Goal: Task Accomplishment & Management: Manage account settings

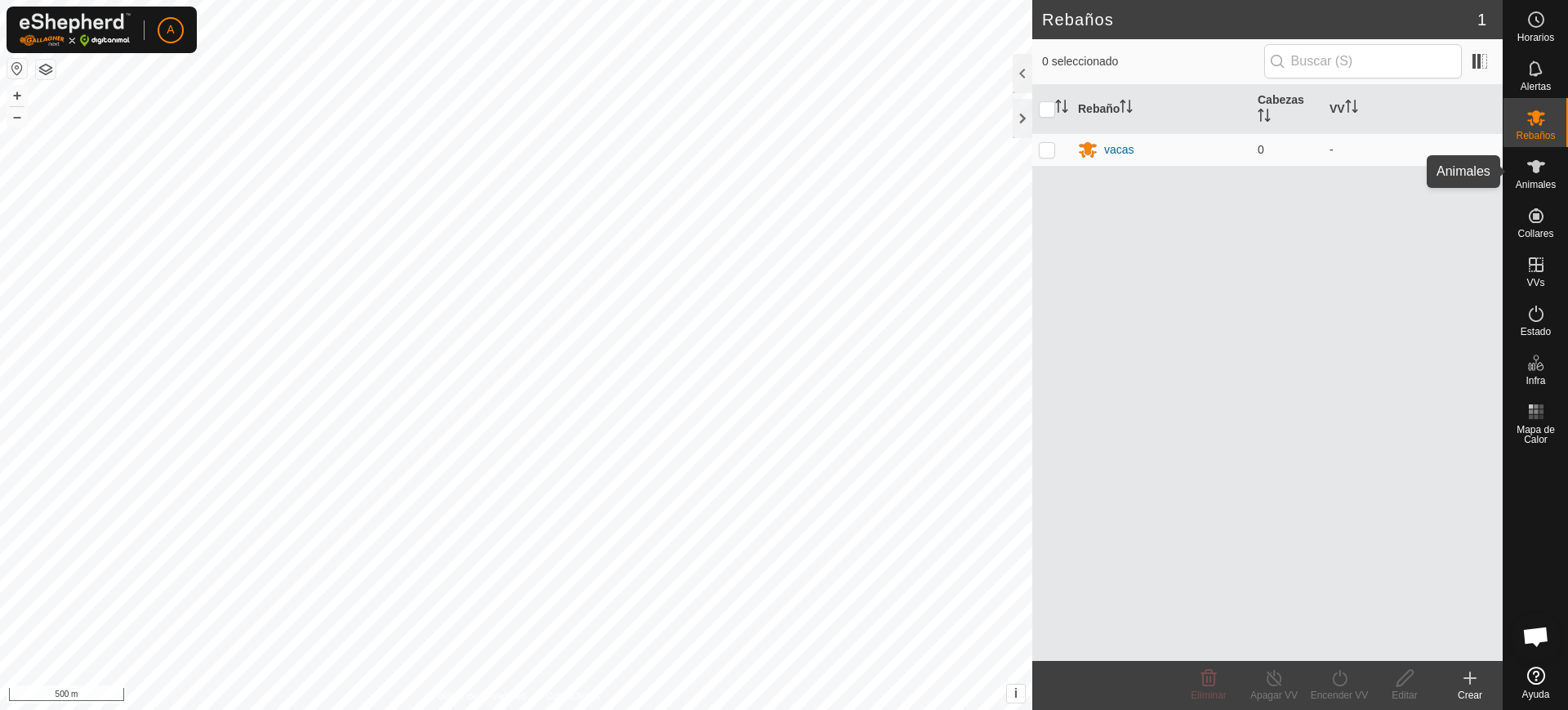
click at [1554, 180] on span "Animales" at bounding box center [1535, 184] width 40 height 10
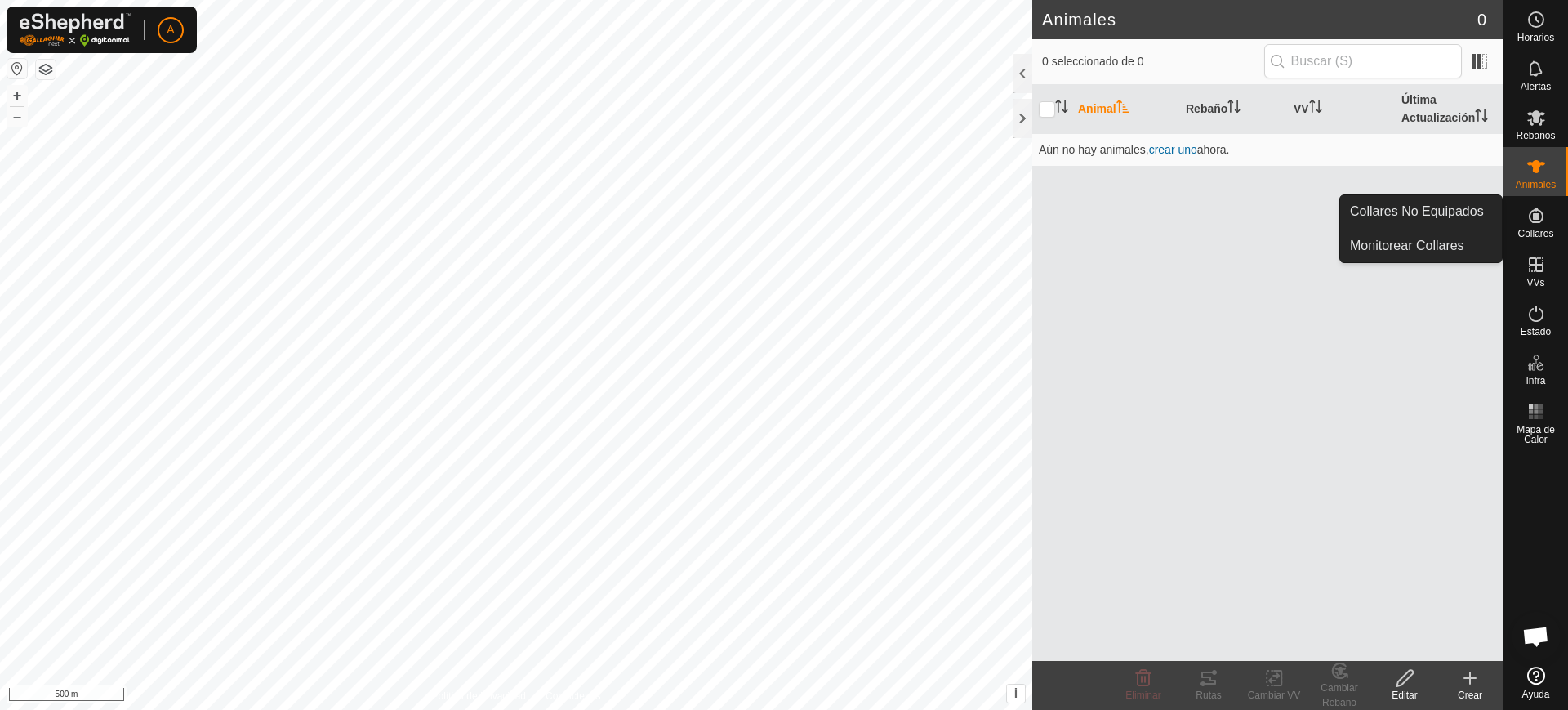
click at [1557, 217] on div "Collares" at bounding box center [1535, 220] width 64 height 49
click at [1481, 210] on link "Collares No Equipados" at bounding box center [1420, 211] width 162 height 33
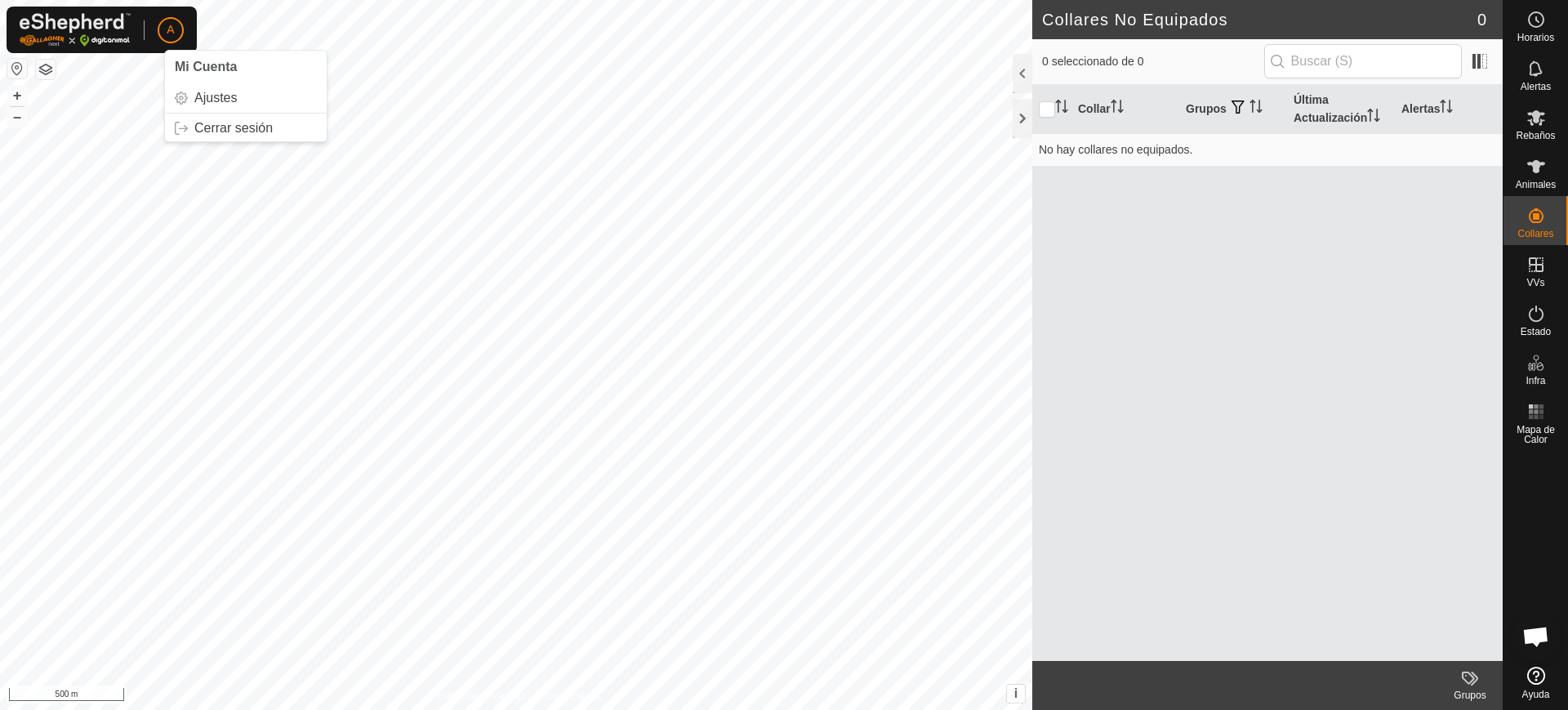
click at [146, 27] on div "A Mi Cuenta Ajustes Cerrar sesión" at bounding box center [101, 30] width 191 height 47
click at [171, 29] on span "A" at bounding box center [170, 30] width 7 height 17
click at [217, 97] on link "Ajustes" at bounding box center [246, 98] width 162 height 26
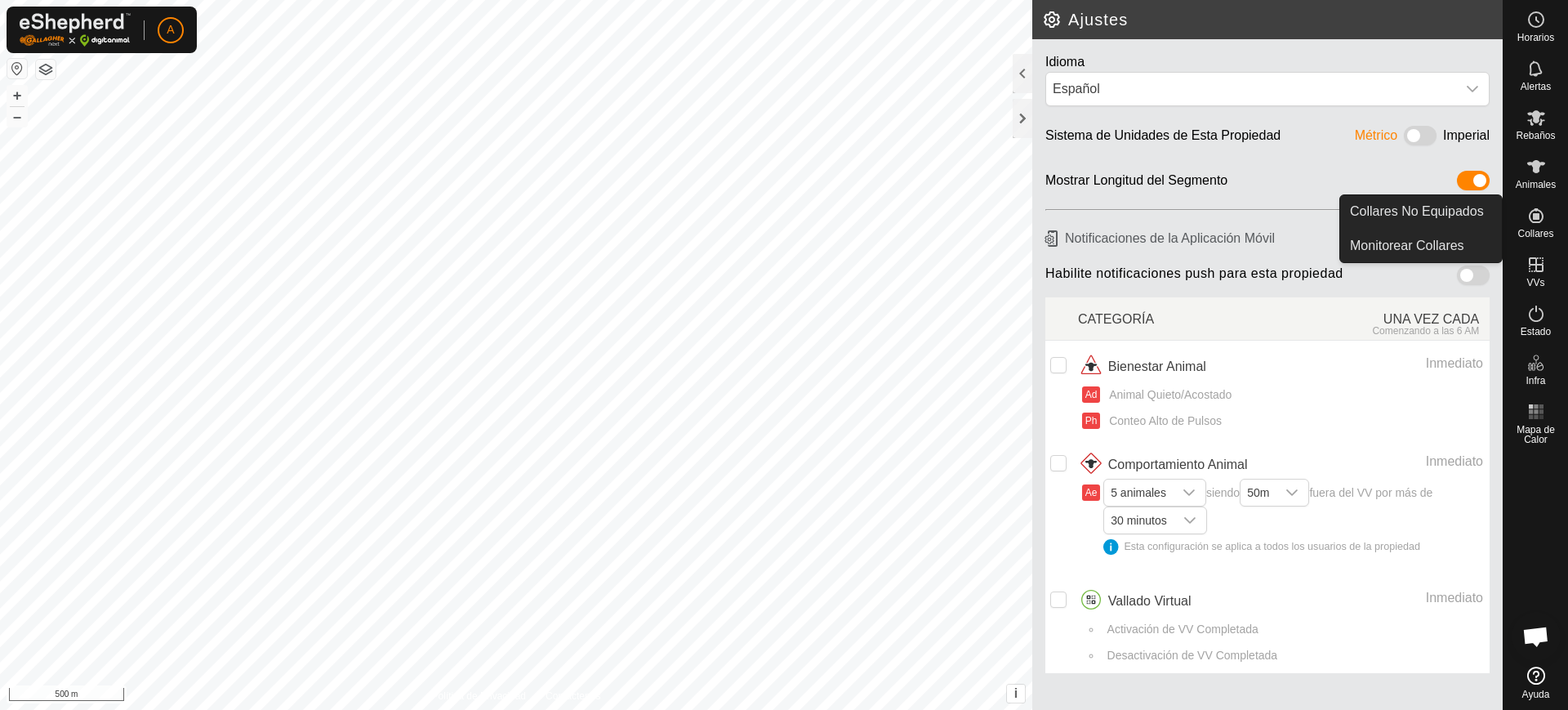
click at [1549, 219] on es-neckbands-svg-icon at bounding box center [1535, 215] width 30 height 26
click at [1485, 215] on link "Collares No Equipados" at bounding box center [1420, 211] width 162 height 33
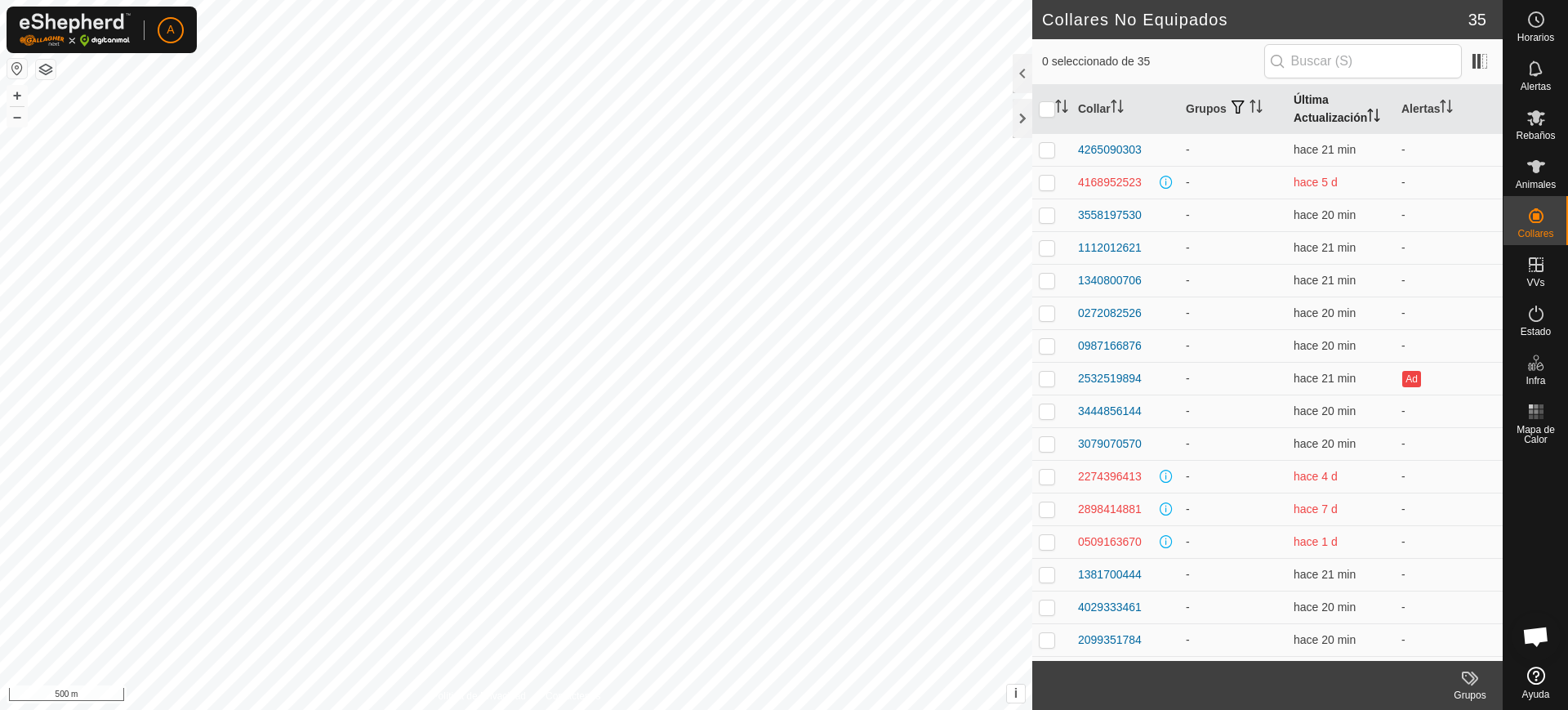
click at [1373, 113] on icon "Activar para ordenar" at bounding box center [1373, 115] width 13 height 13
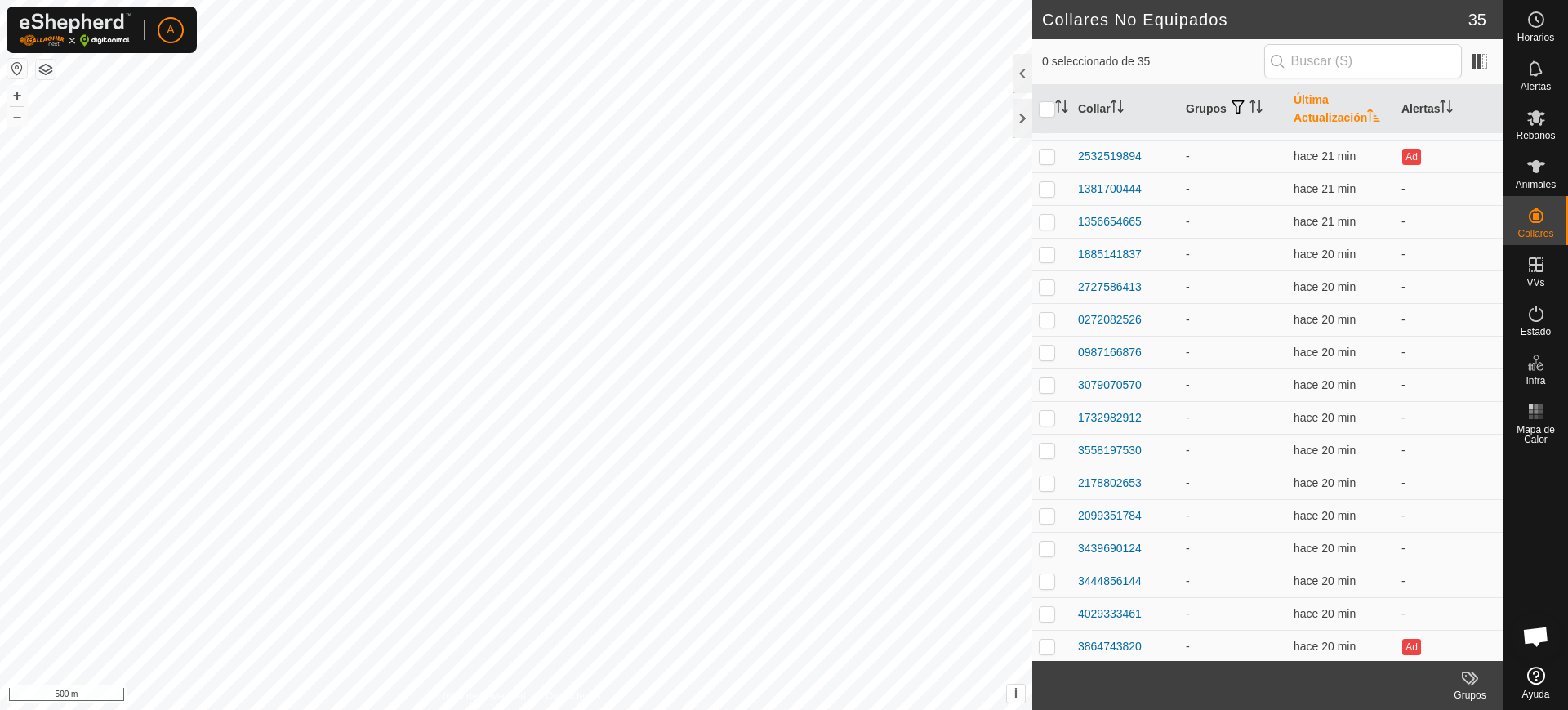
scroll to position [616, 0]
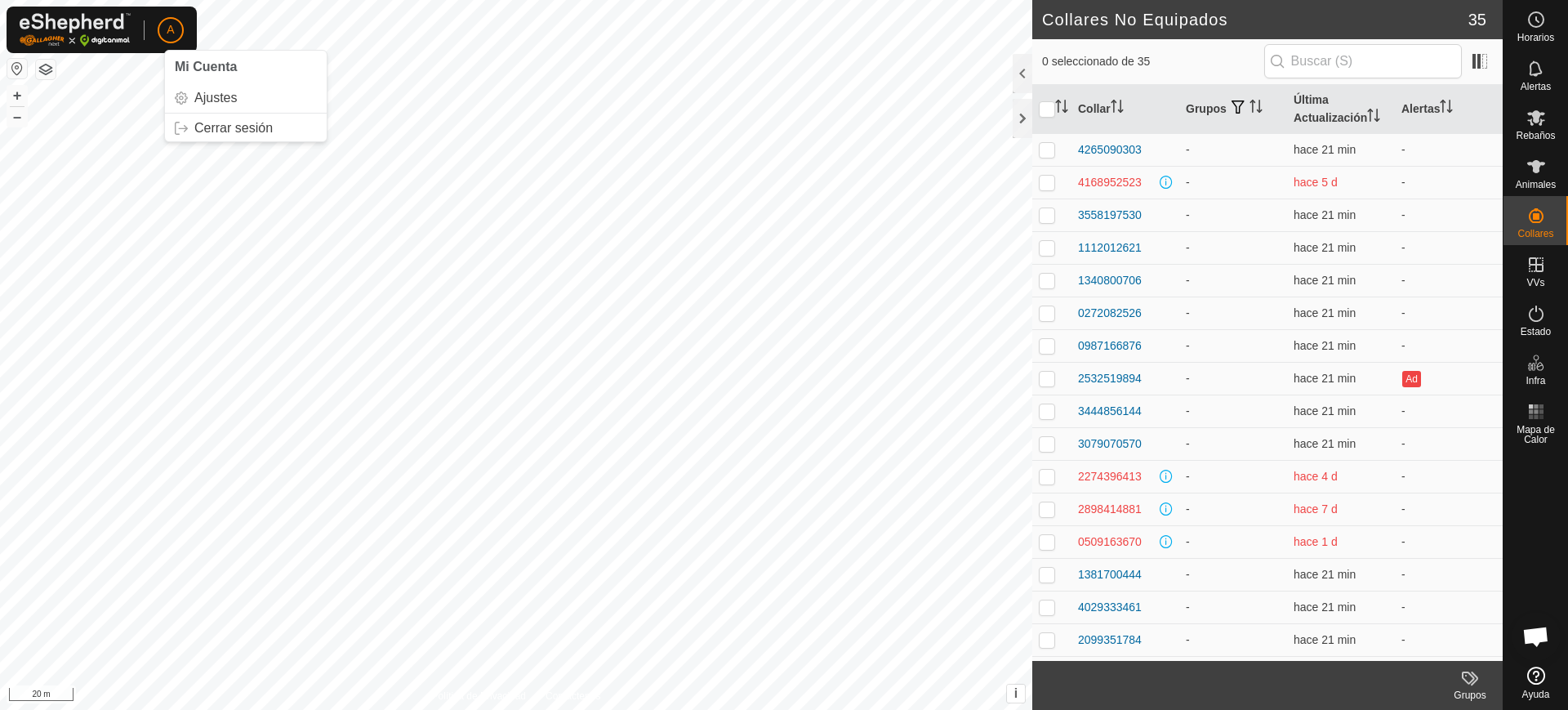
drag, startPoint x: 0, startPoint y: 0, endPoint x: 169, endPoint y: 26, distance: 171.0
click at [169, 26] on span "A" at bounding box center [170, 30] width 7 height 17
click at [182, 26] on p-avatar "A" at bounding box center [170, 30] width 26 height 26
click at [1491, 64] on span at bounding box center [1479, 61] width 26 height 26
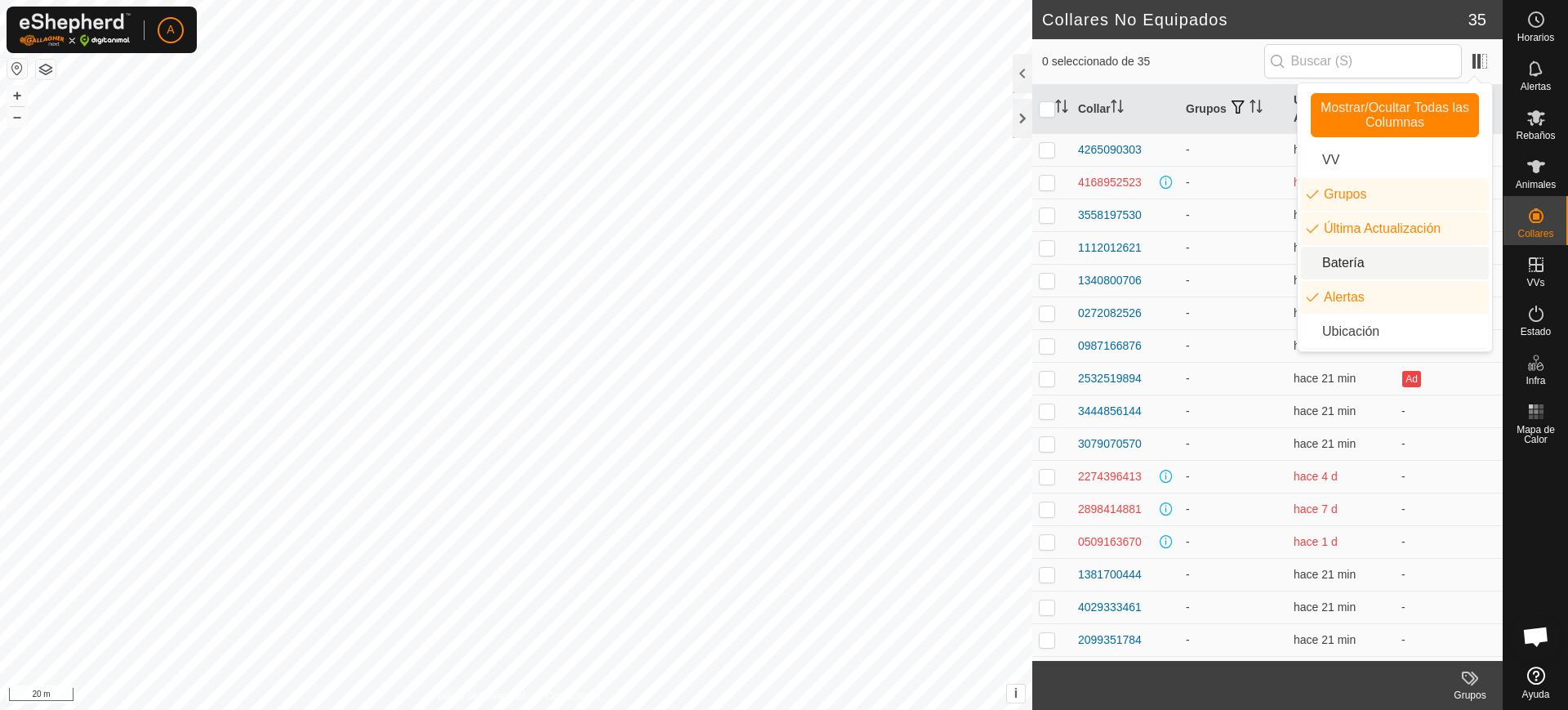
click at [1405, 252] on li "Batería" at bounding box center [1395, 263] width 188 height 33
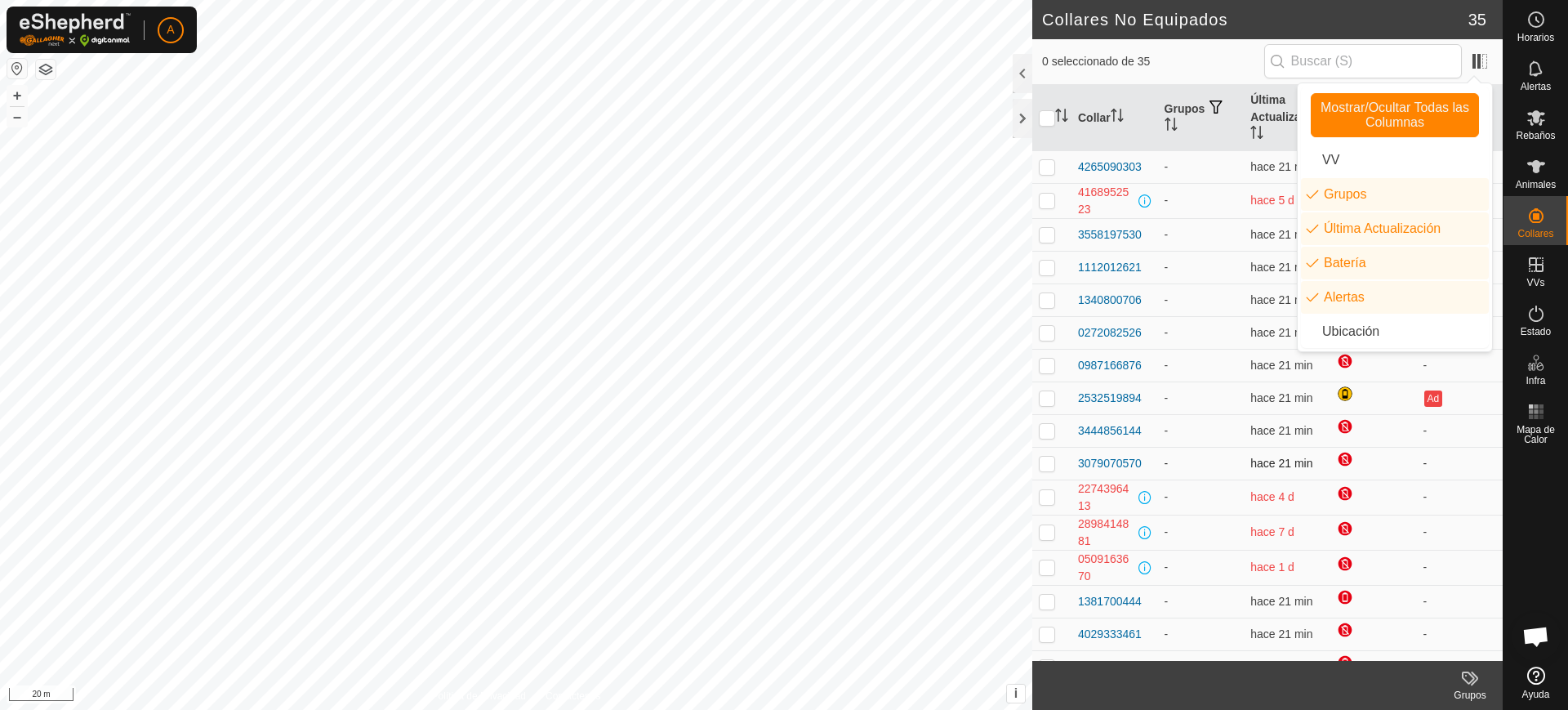
click at [1453, 454] on td "-" at bounding box center [1459, 462] width 87 height 33
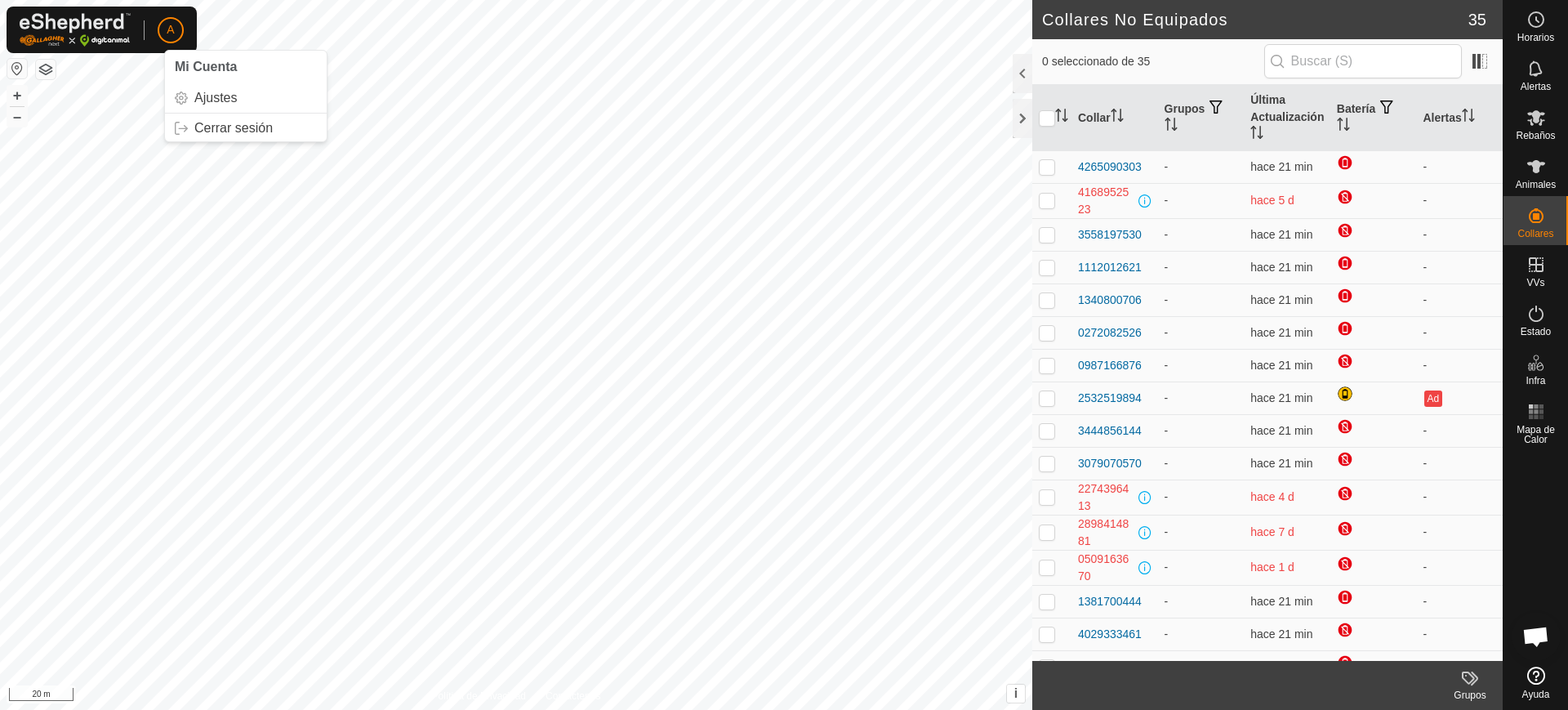
click at [174, 22] on span "A" at bounding box center [170, 30] width 7 height 17
click at [237, 129] on link "Cerrar sesión" at bounding box center [246, 127] width 162 height 26
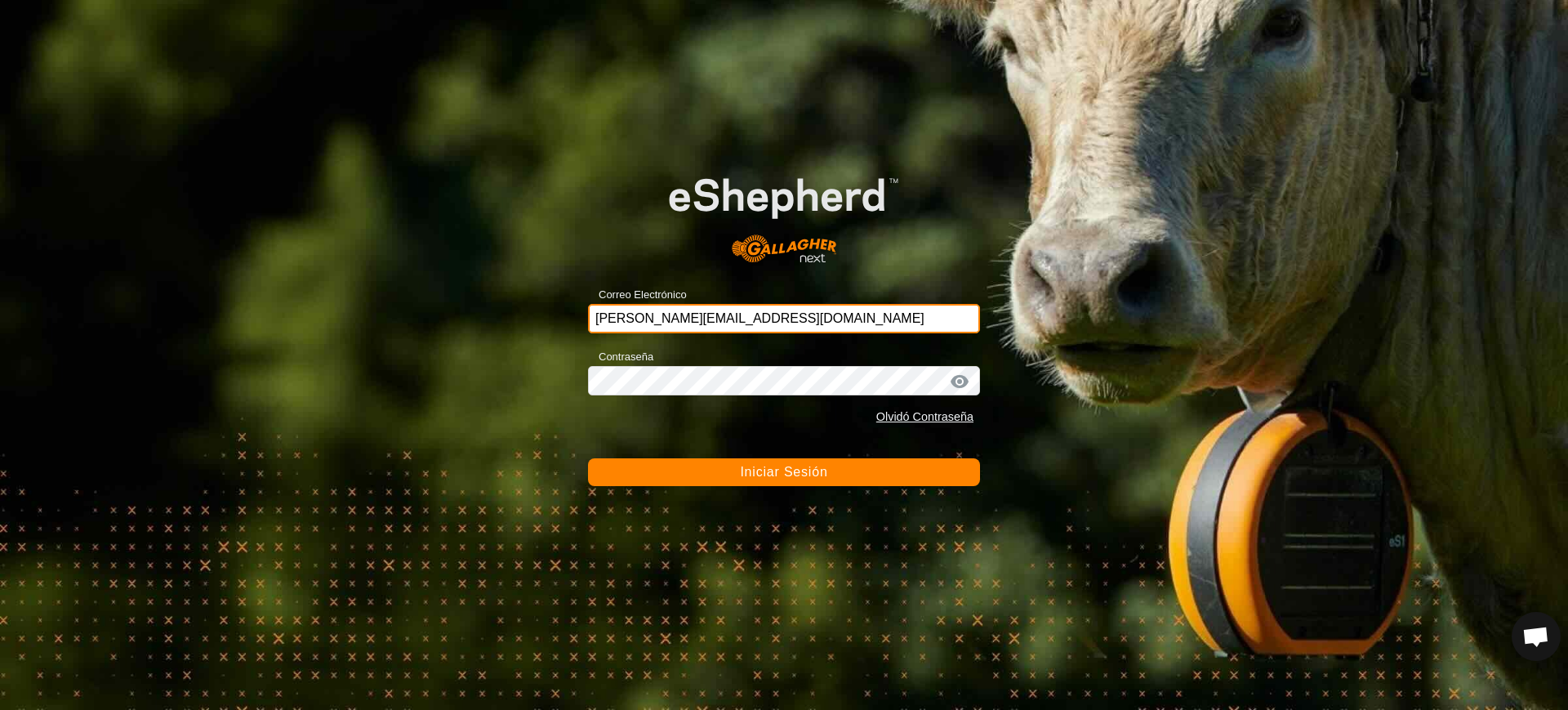
click at [838, 319] on input "[PERSON_NAME][EMAIL_ADDRESS][DOMAIN_NAME]" at bounding box center [784, 318] width 392 height 30
type input "[EMAIL_ADDRESS][DOMAIN_NAME]"
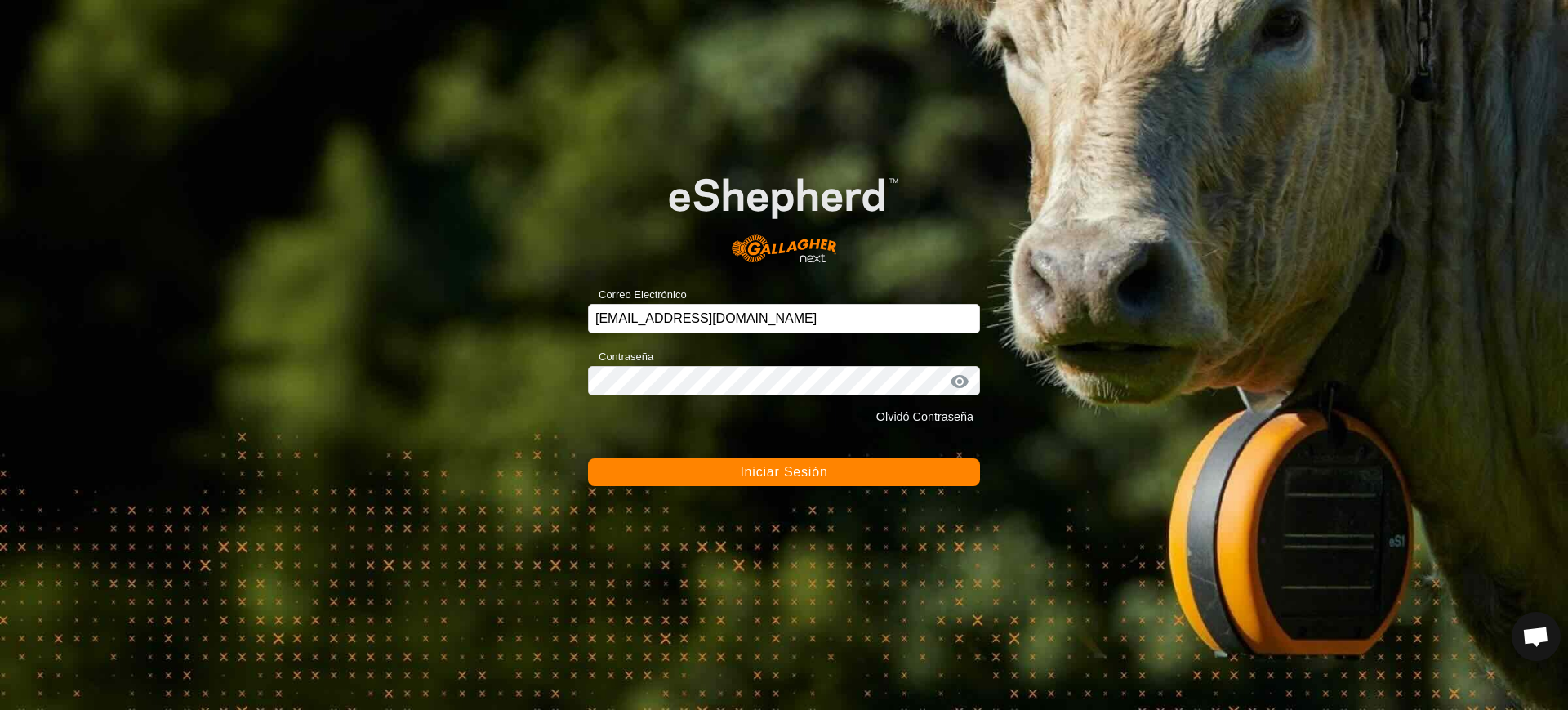
click at [837, 472] on button "Iniciar Sesión" at bounding box center [784, 472] width 392 height 28
